Goal: Information Seeking & Learning: Check status

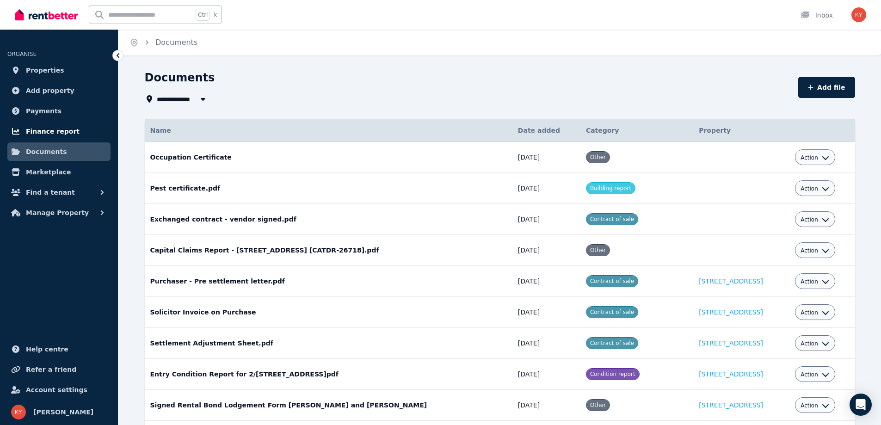
click at [52, 135] on span "Finance report" at bounding box center [53, 131] width 54 height 11
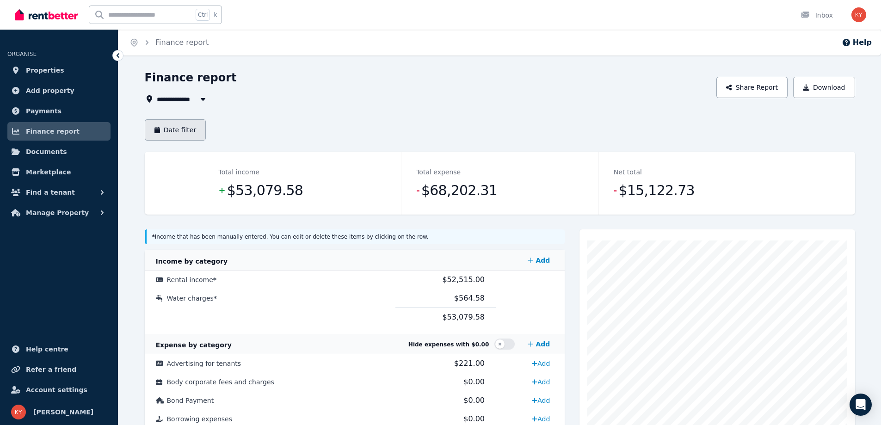
click at [184, 136] on button "Date filter" at bounding box center [175, 129] width 61 height 21
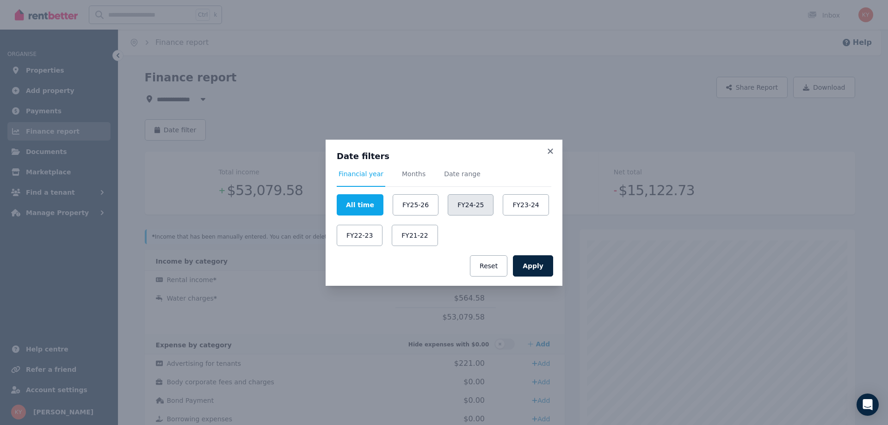
click at [461, 205] on button "FY24-25" at bounding box center [471, 204] width 46 height 21
click at [539, 269] on button "Apply" at bounding box center [533, 265] width 40 height 21
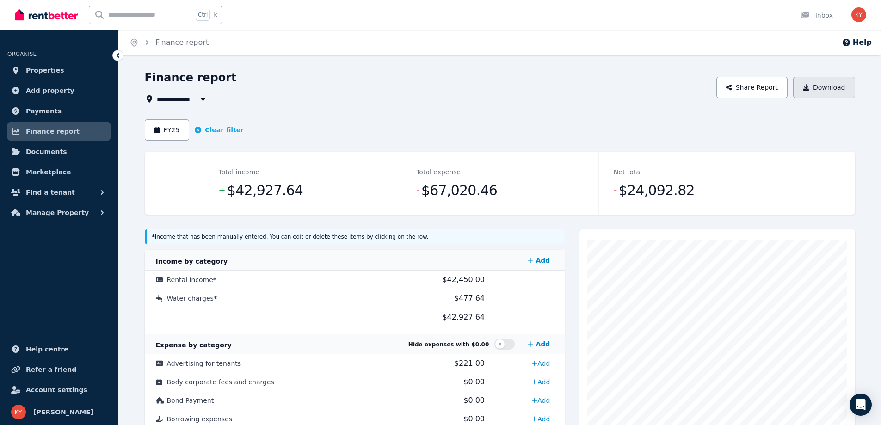
click at [821, 88] on button "Download" at bounding box center [824, 87] width 62 height 21
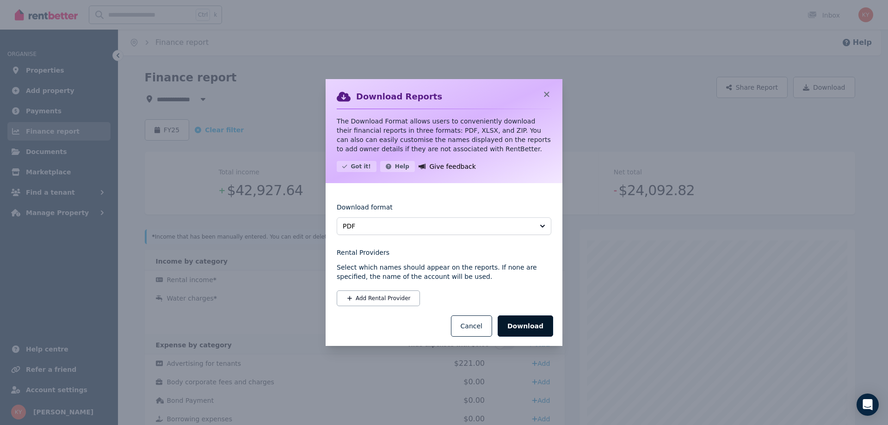
click at [530, 327] on button "Download" at bounding box center [524, 325] width 55 height 21
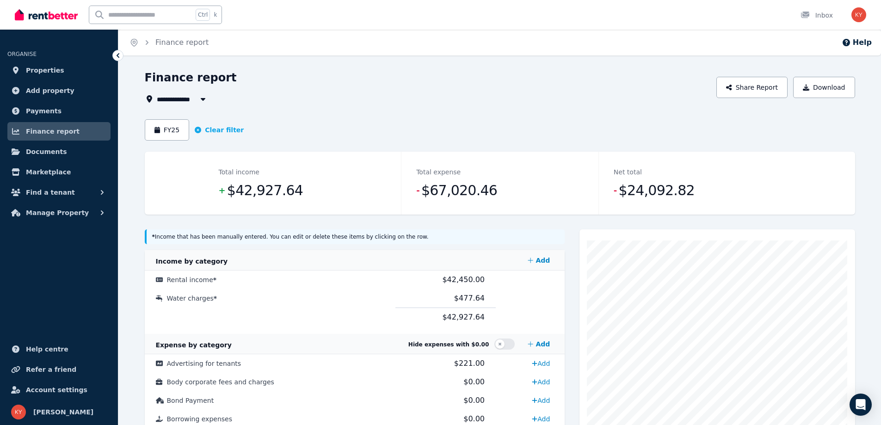
click at [463, 95] on div "**********" at bounding box center [428, 98] width 566 height 11
click at [218, 129] on button "Clear filter" at bounding box center [219, 129] width 49 height 9
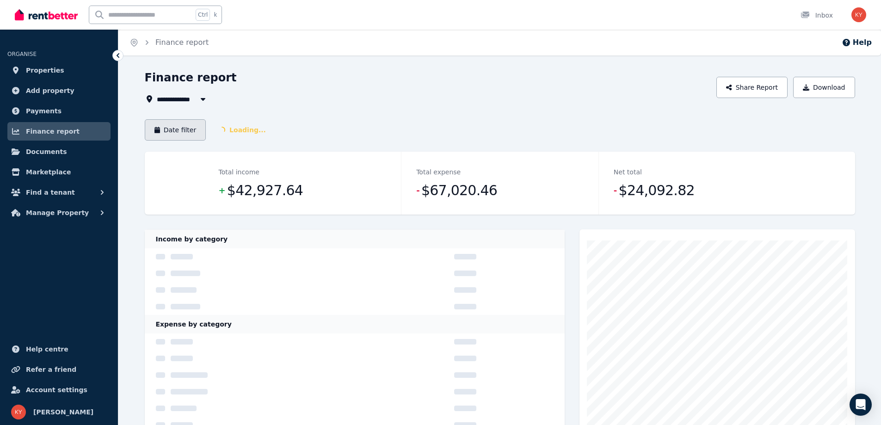
click at [185, 128] on button "Date filter" at bounding box center [175, 129] width 61 height 21
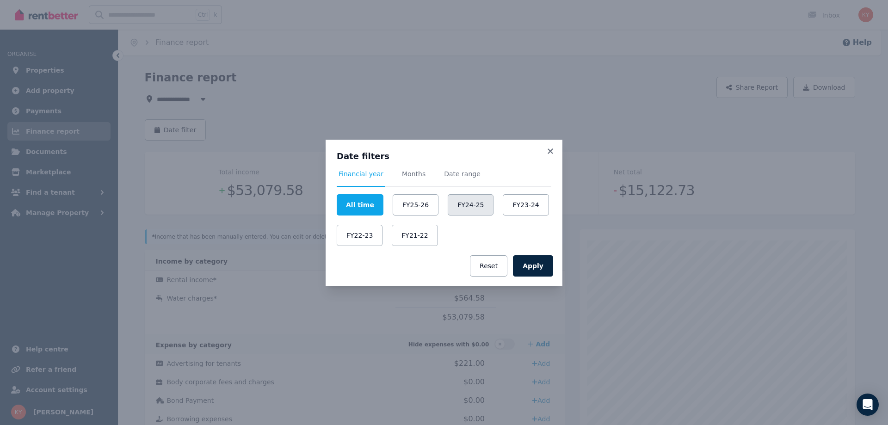
click at [453, 207] on button "FY24-25" at bounding box center [471, 204] width 46 height 21
click at [541, 268] on button "Apply" at bounding box center [533, 265] width 40 height 21
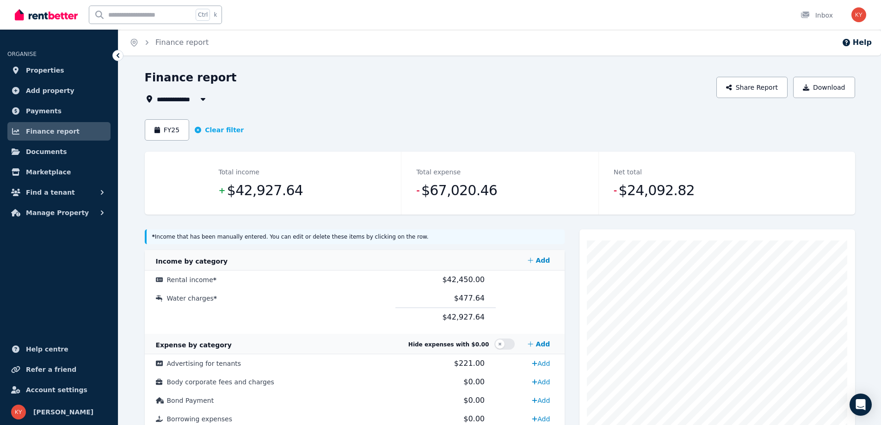
click at [203, 97] on icon "button" at bounding box center [202, 98] width 9 height 7
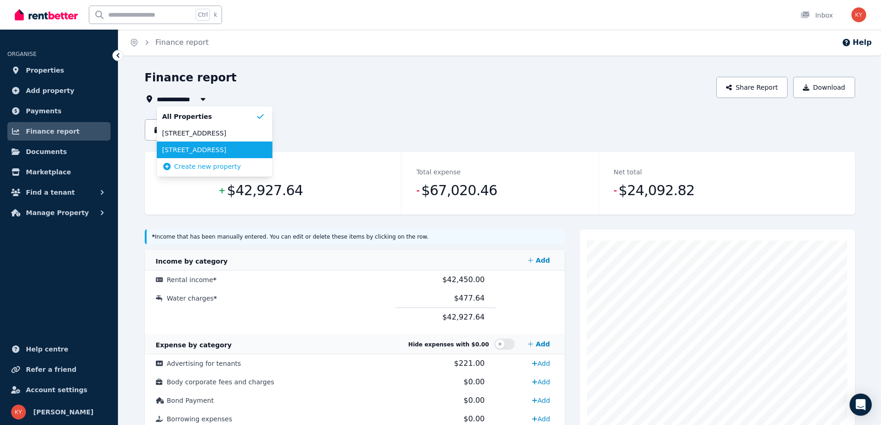
click at [192, 148] on span "2/5A Gray St, Wallsend" at bounding box center [208, 149] width 93 height 9
type input "**********"
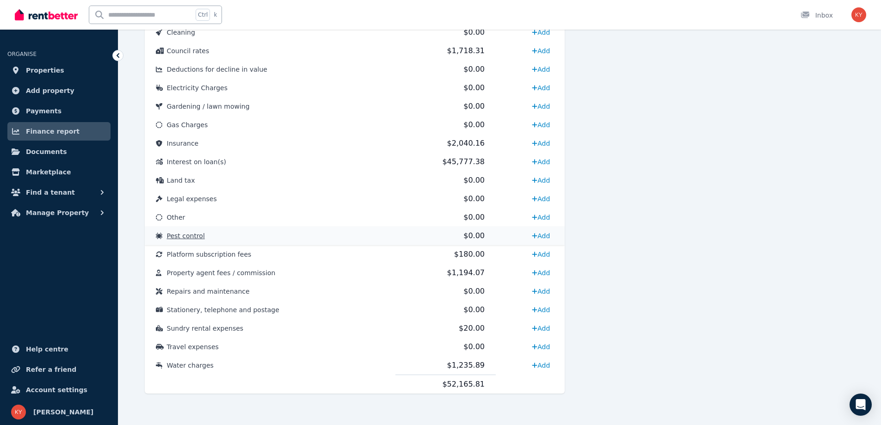
scroll to position [377, 0]
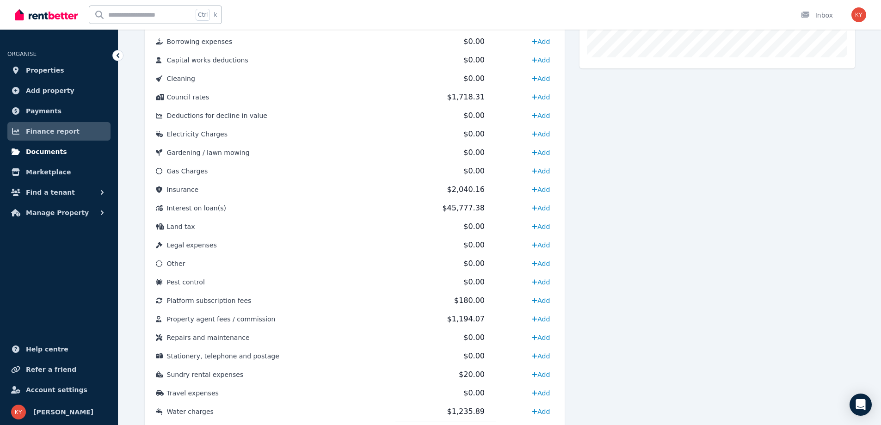
click at [49, 151] on span "Documents" at bounding box center [46, 151] width 41 height 11
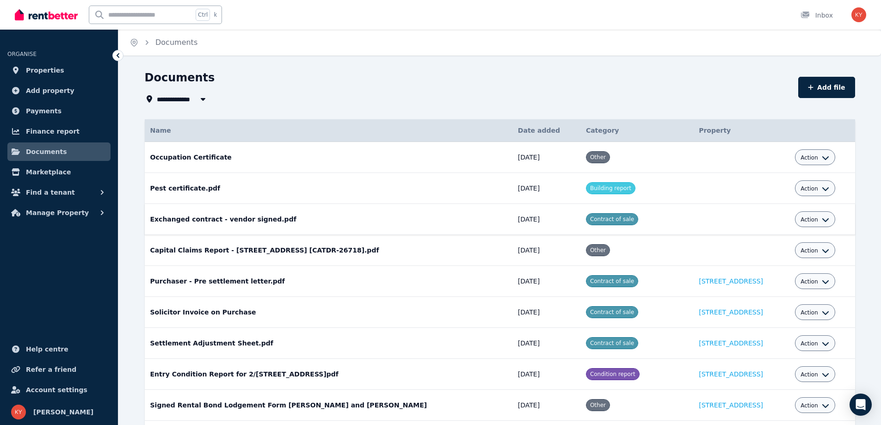
click at [820, 216] on button "Action" at bounding box center [814, 219] width 29 height 7
click at [779, 259] on link "View" at bounding box center [786, 257] width 89 height 17
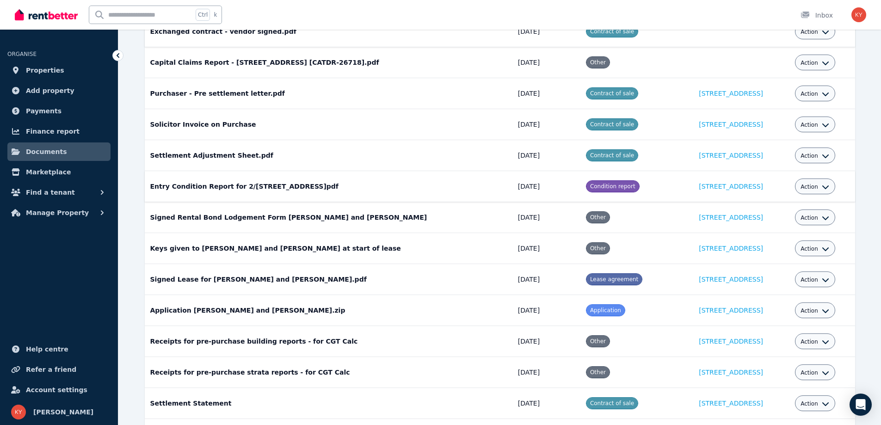
scroll to position [92, 0]
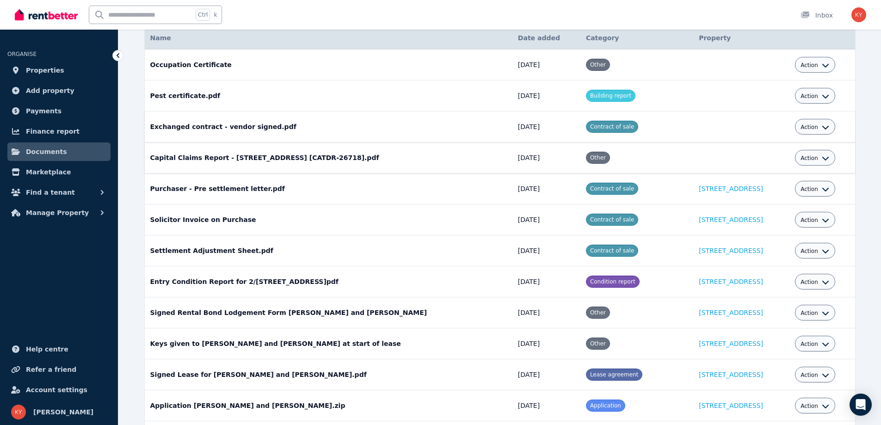
click at [819, 159] on button "Action" at bounding box center [814, 157] width 29 height 7
click at [773, 197] on link "View" at bounding box center [786, 195] width 89 height 17
click at [98, 213] on icon "button" at bounding box center [102, 212] width 9 height 9
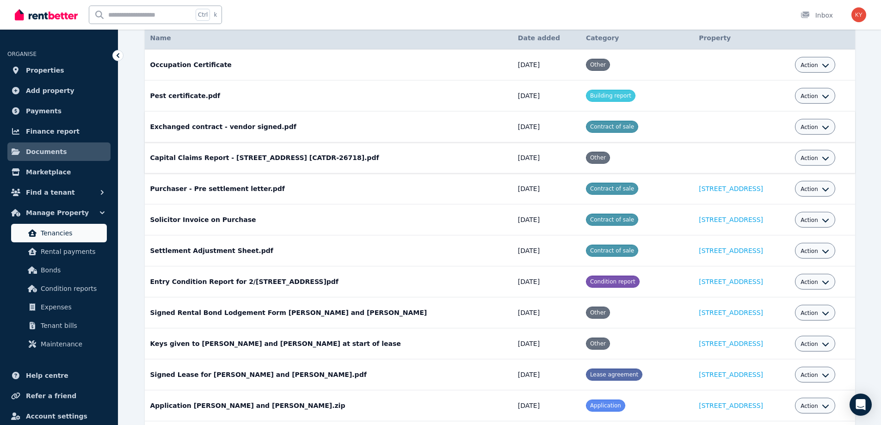
click at [53, 238] on span "Tenancies" at bounding box center [72, 232] width 62 height 11
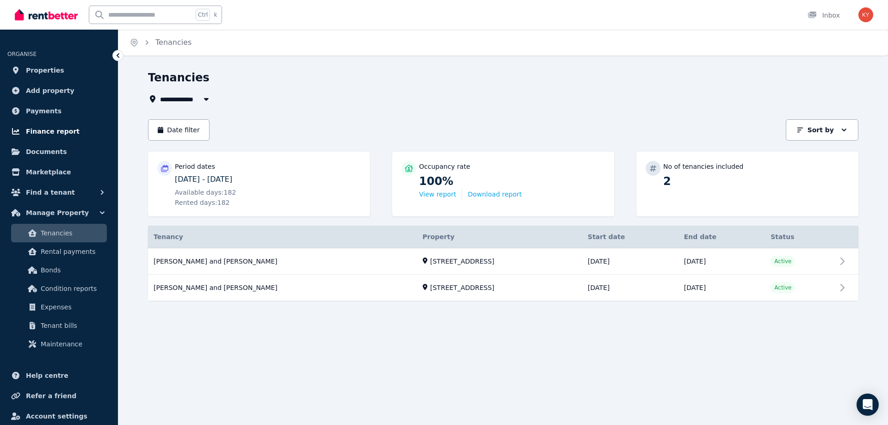
click at [48, 132] on span "Finance report" at bounding box center [53, 131] width 54 height 11
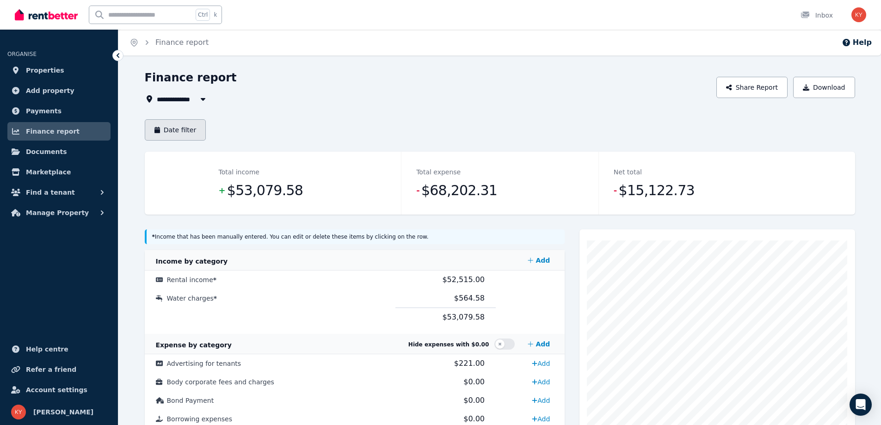
click at [190, 134] on button "Date filter" at bounding box center [175, 129] width 61 height 21
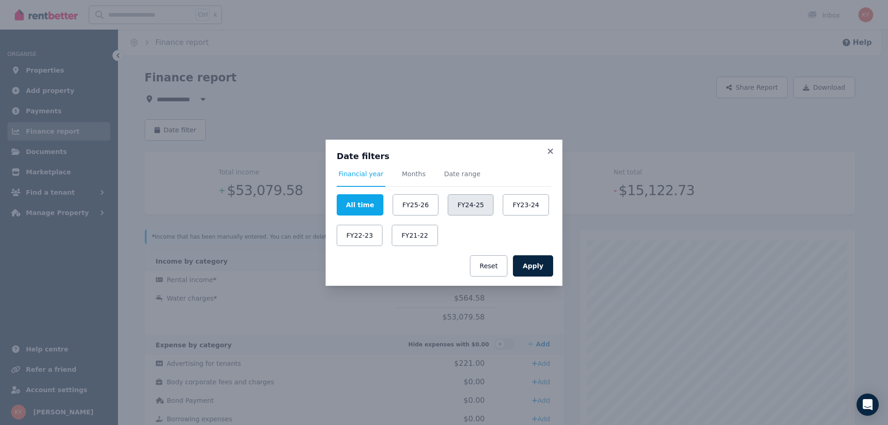
click at [464, 205] on button "FY24-25" at bounding box center [471, 204] width 46 height 21
click at [531, 267] on button "Apply" at bounding box center [533, 265] width 40 height 21
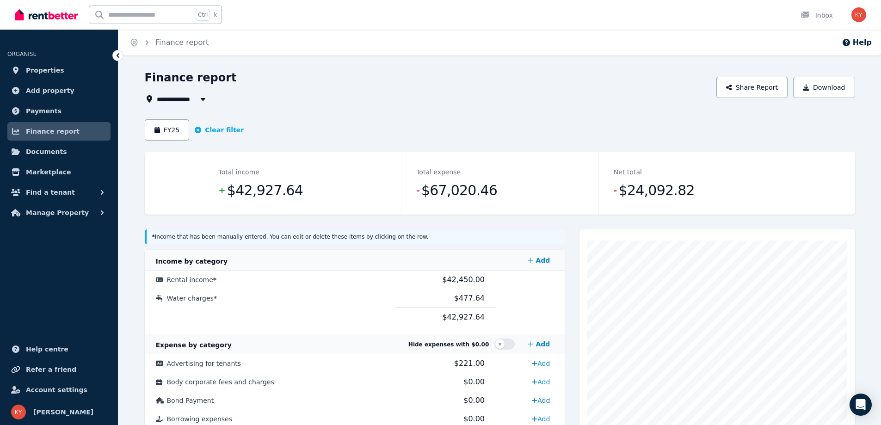
click at [199, 100] on icon "button" at bounding box center [202, 98] width 9 height 7
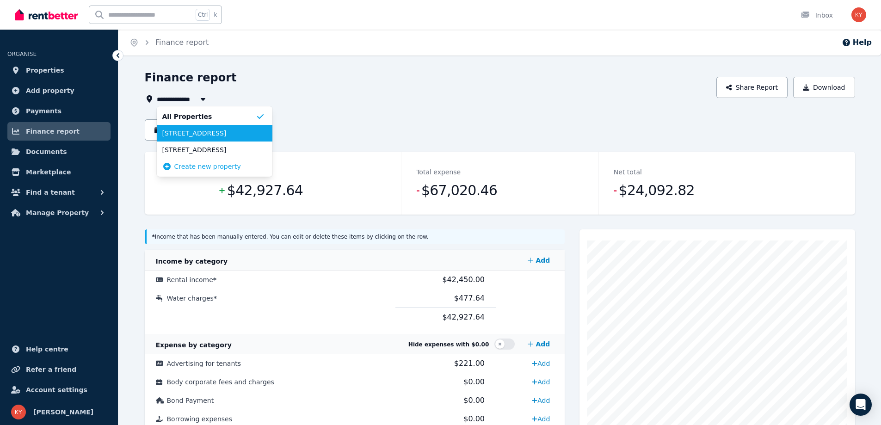
click at [187, 134] on span "2/28 Marsden St, Shortland" at bounding box center [208, 133] width 93 height 9
type input "**********"
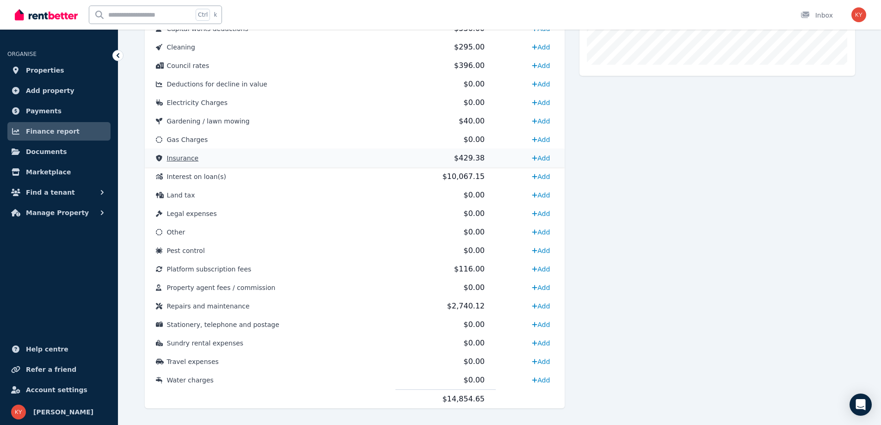
scroll to position [385, 0]
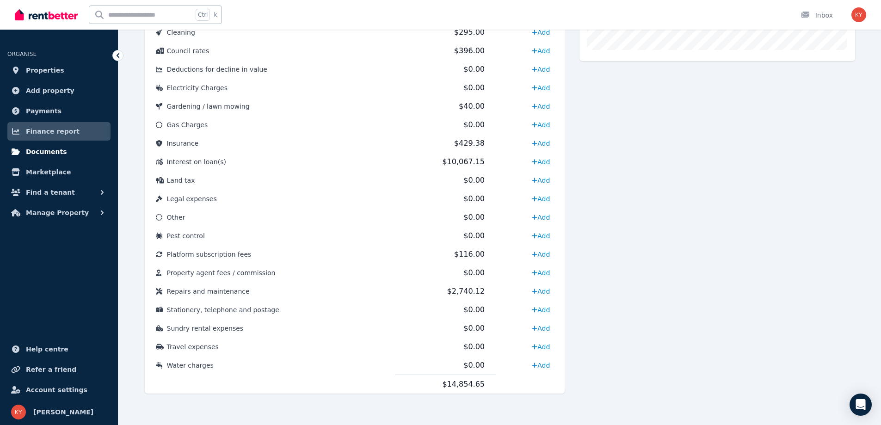
click at [55, 155] on span "Documents" at bounding box center [46, 151] width 41 height 11
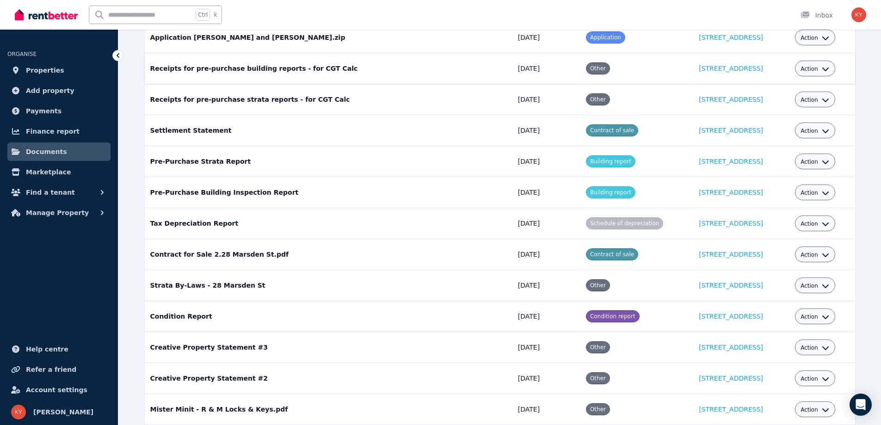
scroll to position [462, 0]
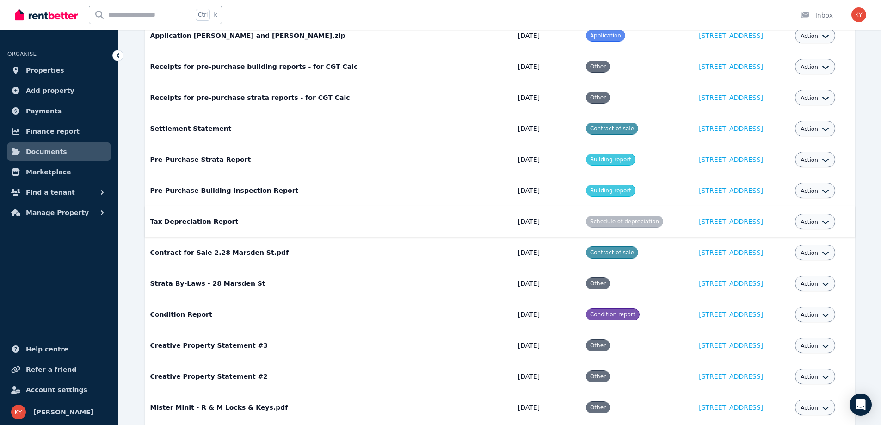
click at [818, 223] on button "Action" at bounding box center [814, 221] width 29 height 7
click at [781, 263] on link "View" at bounding box center [786, 259] width 89 height 17
